Goal: Task Accomplishment & Management: Manage account settings

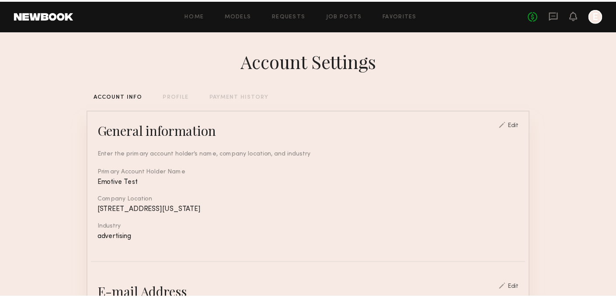
scroll to position [204, 0]
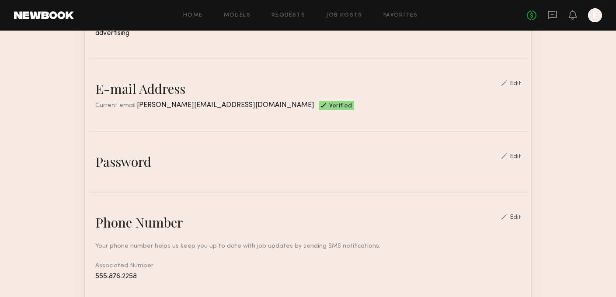
click at [197, 103] on span "[PERSON_NAME][EMAIL_ADDRESS][DOMAIN_NAME]" at bounding box center [226, 105] width 178 height 7
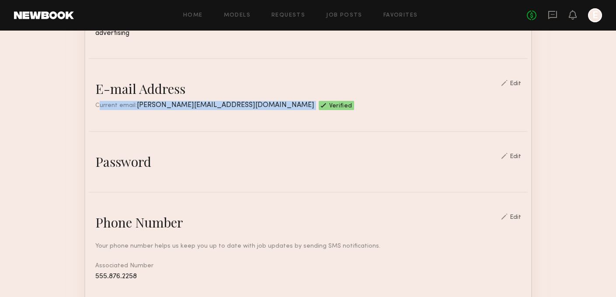
click at [197, 103] on span "[PERSON_NAME][EMAIL_ADDRESS][DOMAIN_NAME]" at bounding box center [226, 105] width 178 height 7
drag, startPoint x: 134, startPoint y: 104, endPoint x: 227, endPoint y: 105, distance: 92.7
click at [227, 105] on span "[PERSON_NAME][EMAIL_ADDRESS][DOMAIN_NAME]" at bounding box center [226, 105] width 178 height 7
copy span "[PERSON_NAME][EMAIL_ADDRESS][DOMAIN_NAME]"
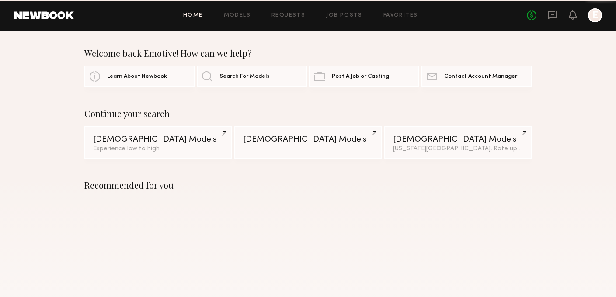
click at [600, 16] on div at bounding box center [595, 15] width 14 height 14
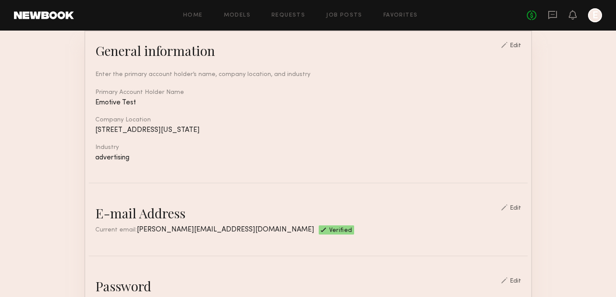
scroll to position [154, 0]
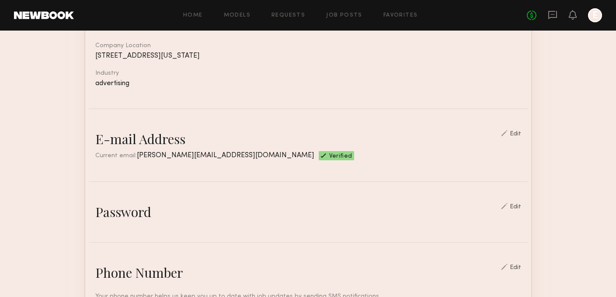
click at [192, 154] on span "[PERSON_NAME][EMAIL_ADDRESS][DOMAIN_NAME]" at bounding box center [226, 155] width 178 height 7
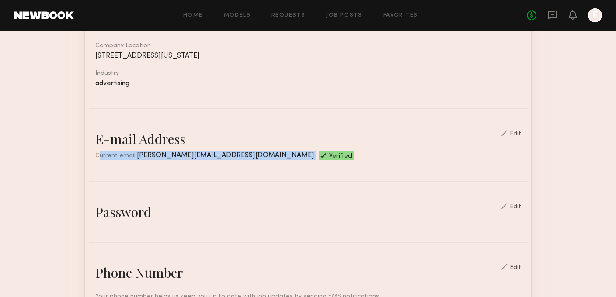
click at [192, 154] on span "[PERSON_NAME][EMAIL_ADDRESS][DOMAIN_NAME]" at bounding box center [226, 155] width 178 height 7
drag, startPoint x: 133, startPoint y: 154, endPoint x: 227, endPoint y: 155, distance: 93.6
click at [227, 155] on span "[PERSON_NAME][EMAIL_ADDRESS][DOMAIN_NAME]" at bounding box center [226, 155] width 178 height 7
copy span "[PERSON_NAME][EMAIL_ADDRESS][DOMAIN_NAME]"
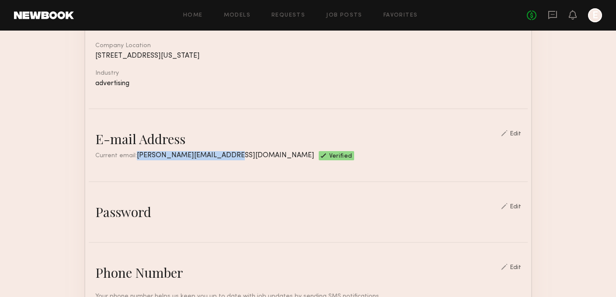
click at [38, 17] on link at bounding box center [44, 15] width 60 height 8
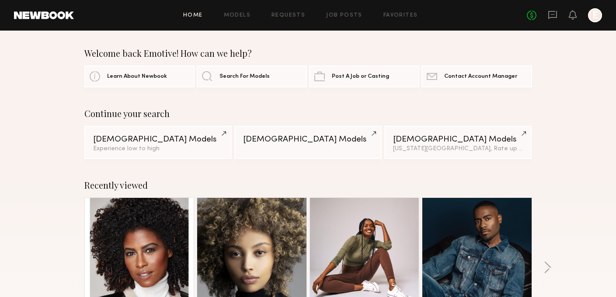
click at [598, 14] on div at bounding box center [595, 15] width 14 height 14
